Goal: Task Accomplishment & Management: Manage account settings

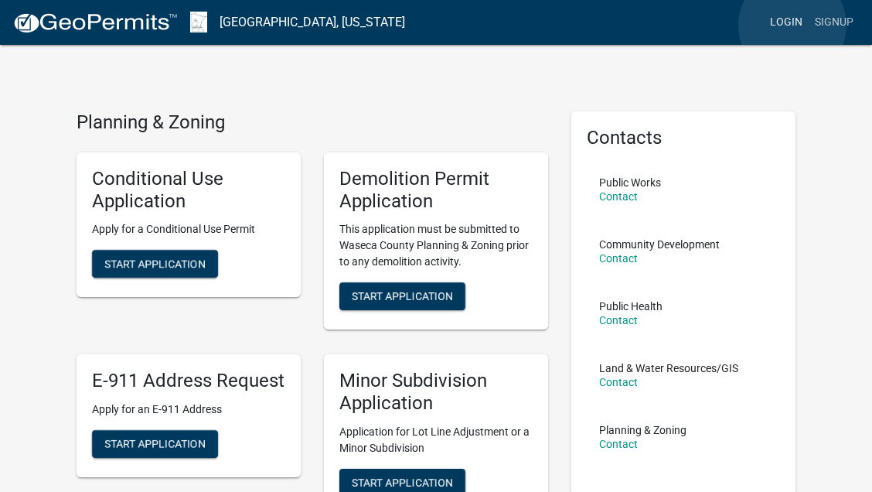
click at [793, 26] on link "Login" at bounding box center [786, 22] width 45 height 29
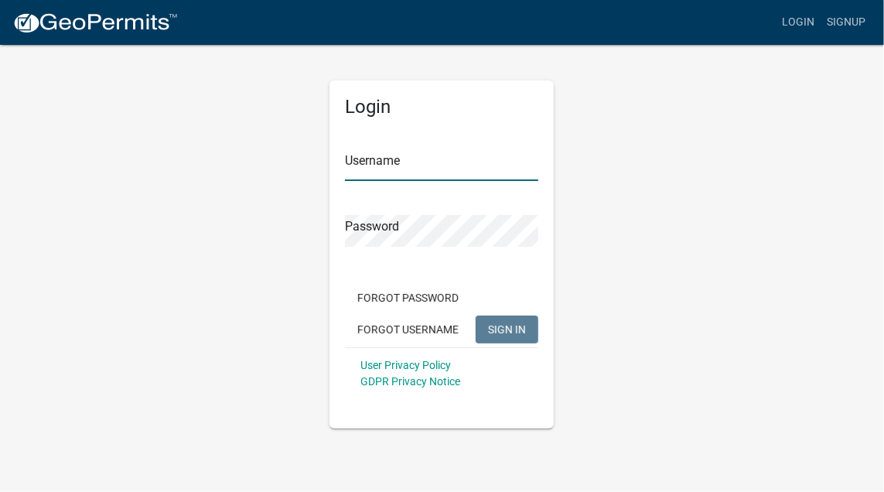
click at [383, 168] on input "Username" at bounding box center [441, 165] width 193 height 32
type input "F"
type input "[EMAIL_ADDRESS][DOMAIN_NAME]"
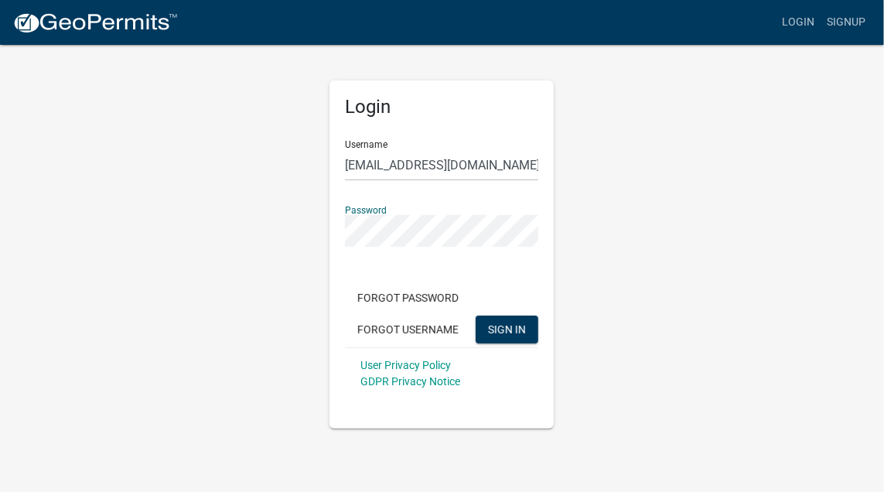
click at [476, 316] on button "SIGN IN" at bounding box center [507, 330] width 63 height 28
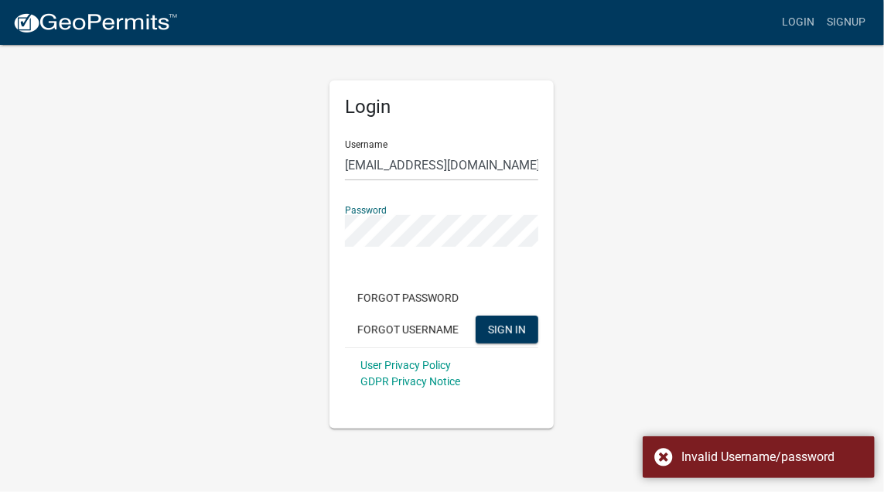
click at [270, 223] on div "Login Username [EMAIL_ADDRESS][DOMAIN_NAME] Password Forgot Password Forgot Use…" at bounding box center [442, 235] width 742 height 385
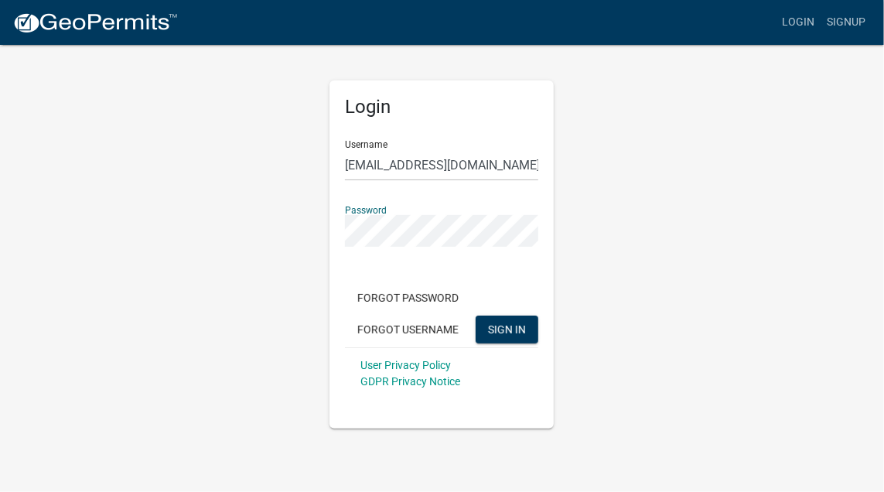
click at [476, 316] on button "SIGN IN" at bounding box center [507, 330] width 63 height 28
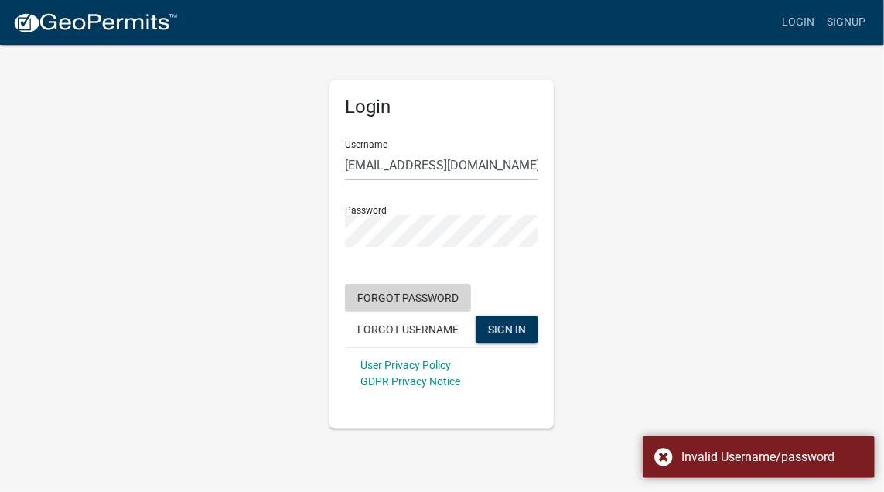
click at [386, 299] on button "Forgot Password" at bounding box center [408, 298] width 126 height 28
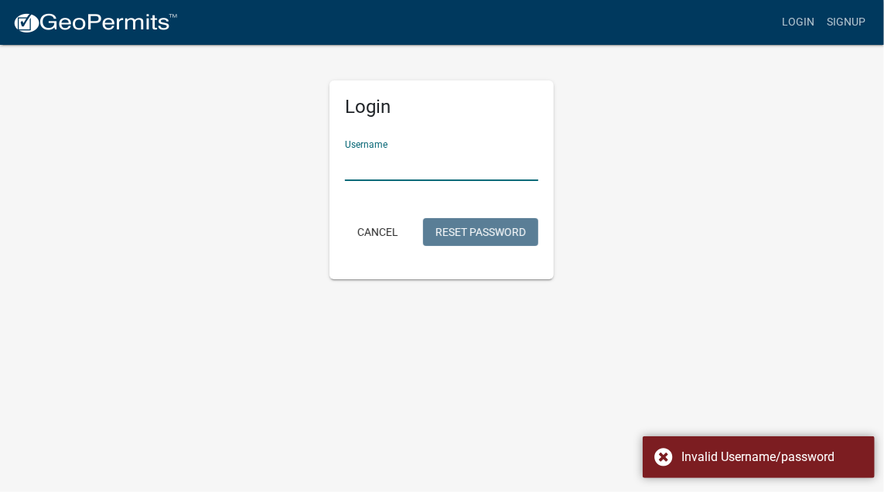
click at [387, 168] on input "Username" at bounding box center [441, 165] width 193 height 32
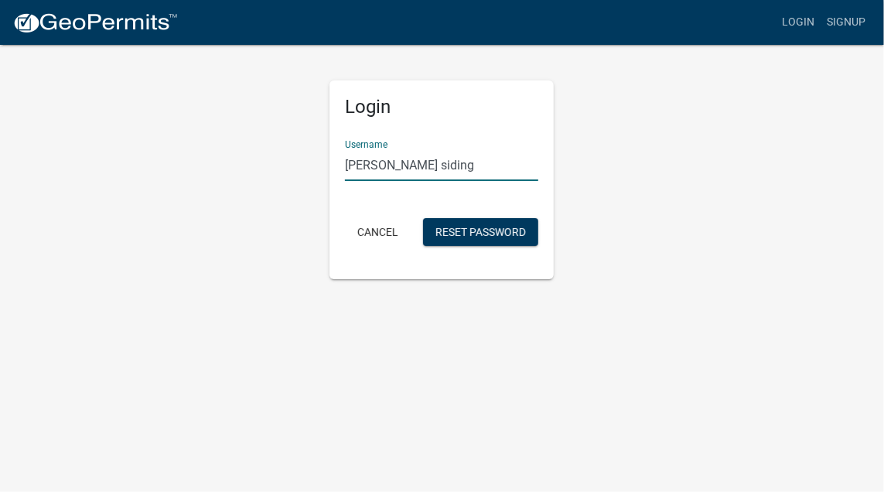
click at [423, 218] on button "Reset Password" at bounding box center [480, 232] width 115 height 28
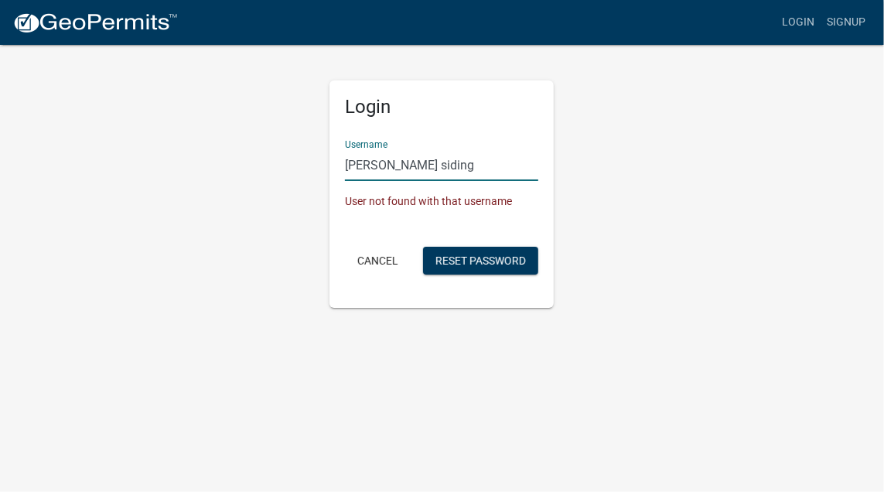
click at [385, 159] on input "[PERSON_NAME] siding" at bounding box center [441, 165] width 193 height 32
type input "[EMAIL_ADDRESS][DOMAIN_NAME]"
click at [423, 247] on button "Reset Password" at bounding box center [480, 261] width 115 height 28
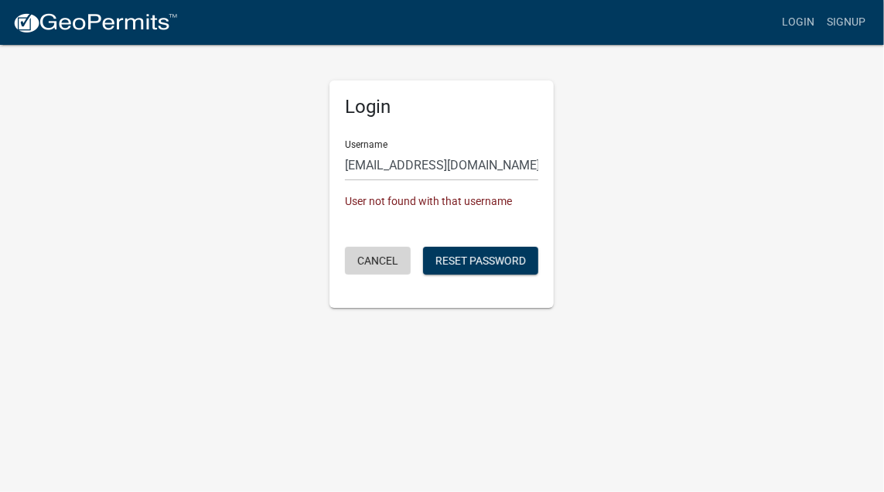
click at [378, 254] on button "Cancel" at bounding box center [378, 261] width 66 height 28
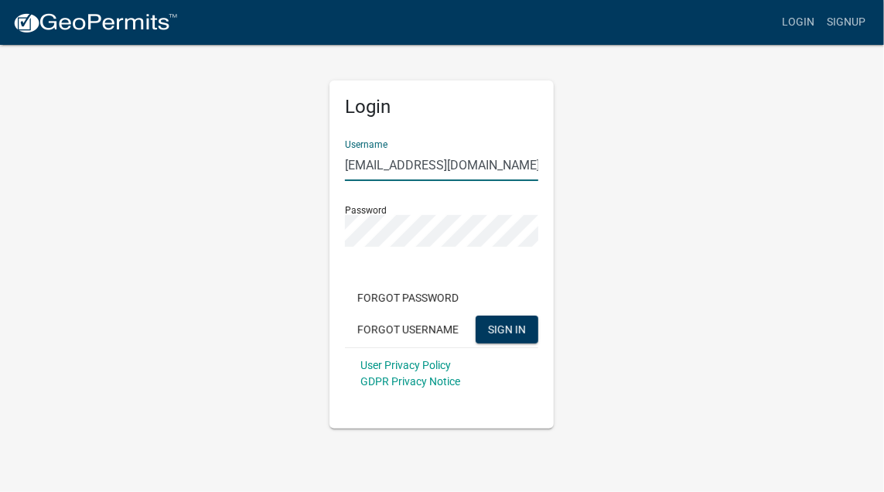
click at [409, 163] on input "[EMAIL_ADDRESS][DOMAIN_NAME]" at bounding box center [441, 165] width 193 height 32
